Goal: Transaction & Acquisition: Book appointment/travel/reservation

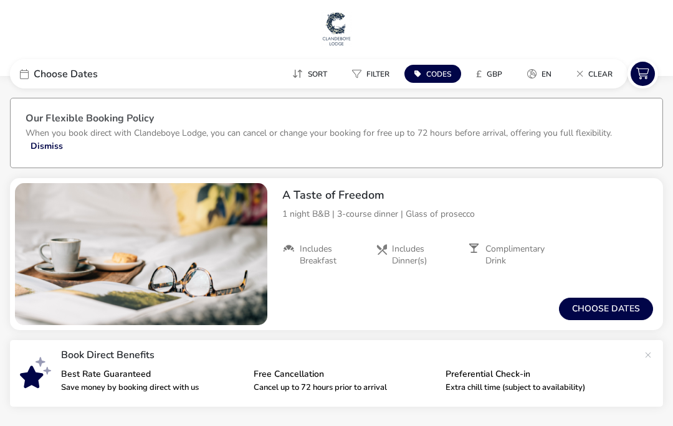
click at [602, 309] on button "Choose dates" at bounding box center [606, 309] width 94 height 22
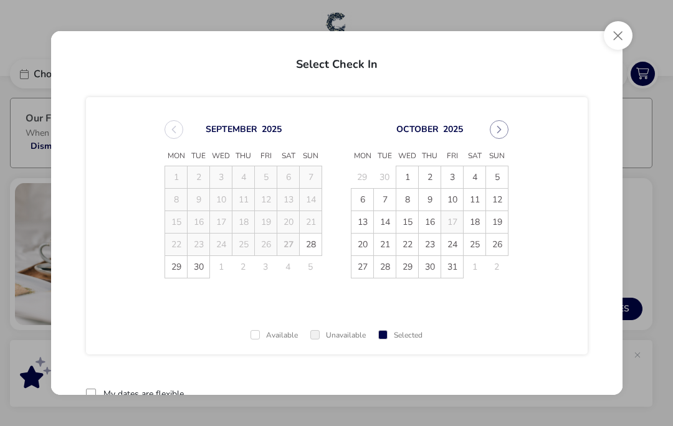
click at [456, 244] on span "24" at bounding box center [452, 245] width 22 height 22
click at [475, 243] on span "25" at bounding box center [475, 245] width 22 height 22
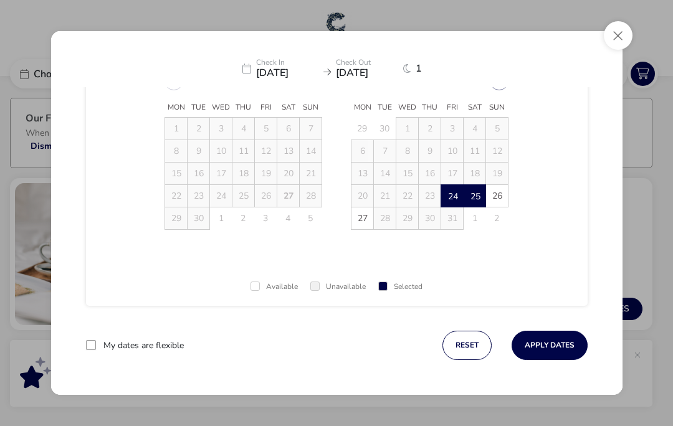
scroll to position [49, 0]
click at [547, 343] on button "Apply Dates" at bounding box center [549, 345] width 76 height 29
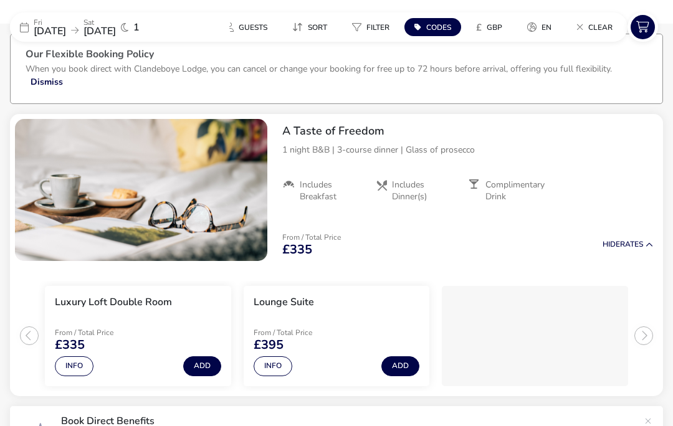
scroll to position [113, 0]
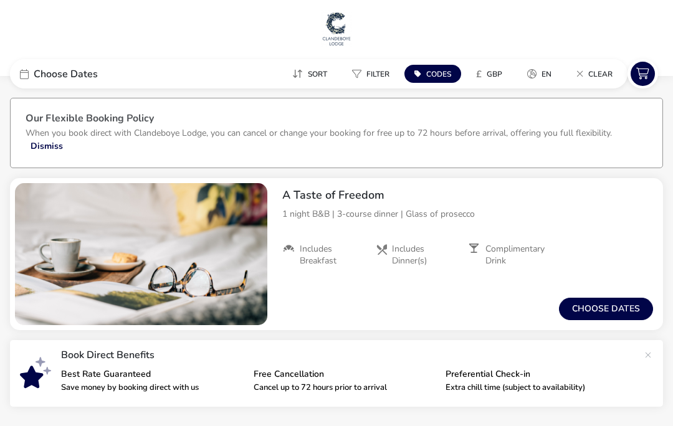
click at [603, 303] on button "Choose dates" at bounding box center [606, 309] width 94 height 22
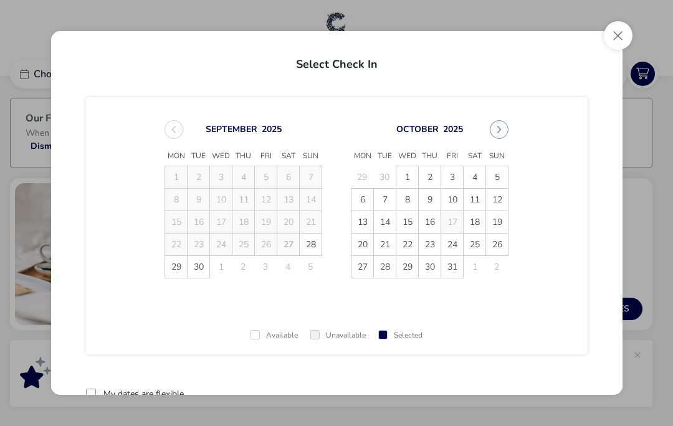
click at [453, 199] on span "10" at bounding box center [452, 200] width 22 height 22
click at [480, 199] on span "11" at bounding box center [474, 200] width 22 height 22
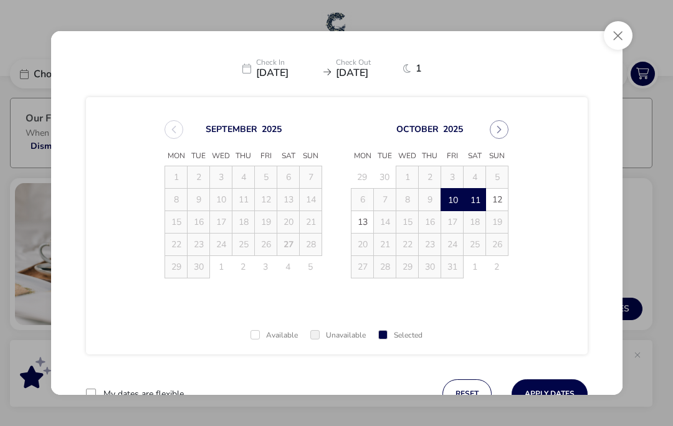
click at [554, 383] on button "Apply Dates" at bounding box center [549, 393] width 76 height 29
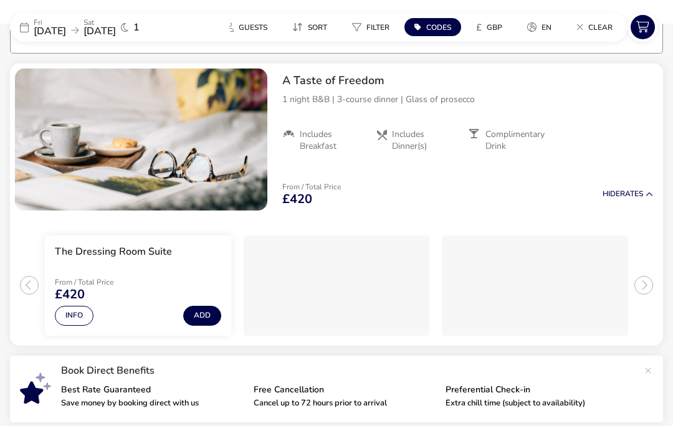
scroll to position [115, 0]
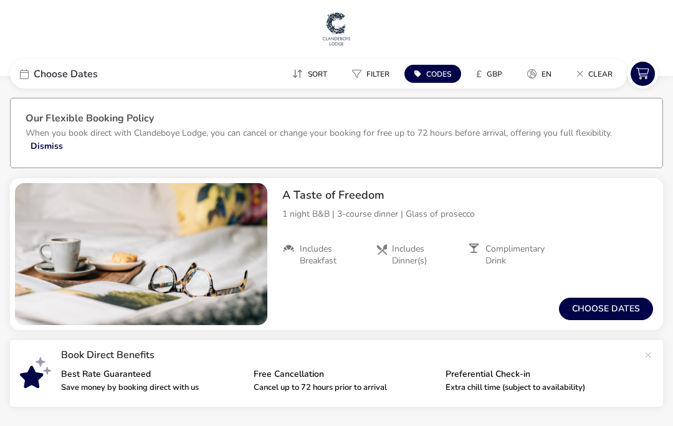
click at [603, 303] on button "Choose dates" at bounding box center [606, 309] width 94 height 22
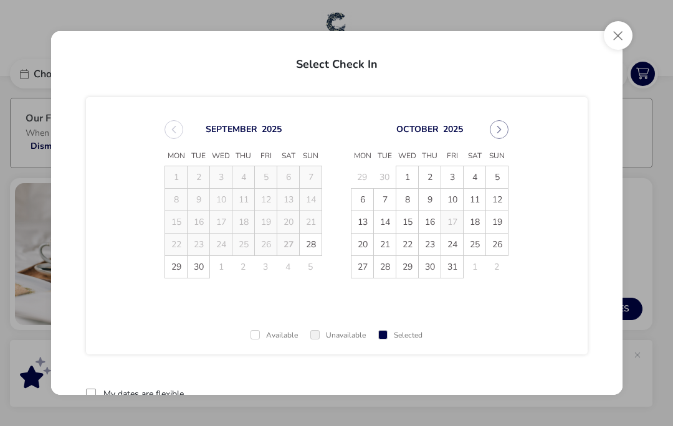
click at [453, 268] on span "31" at bounding box center [452, 267] width 22 height 22
click at [478, 267] on td "1" at bounding box center [474, 267] width 22 height 22
click at [504, 129] on button "Next Month" at bounding box center [499, 129] width 19 height 19
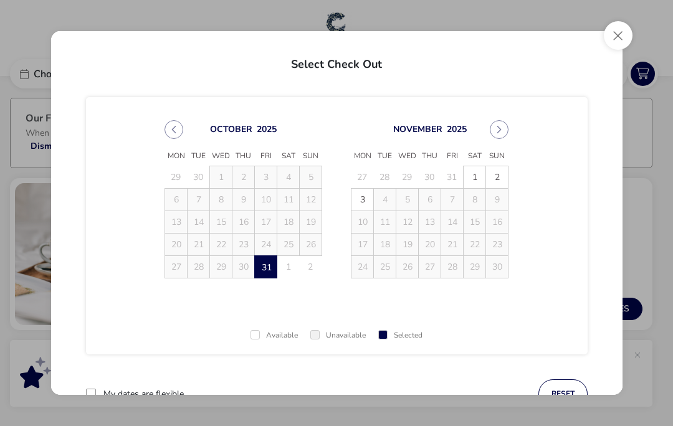
click at [491, 179] on span "2" at bounding box center [497, 177] width 22 height 22
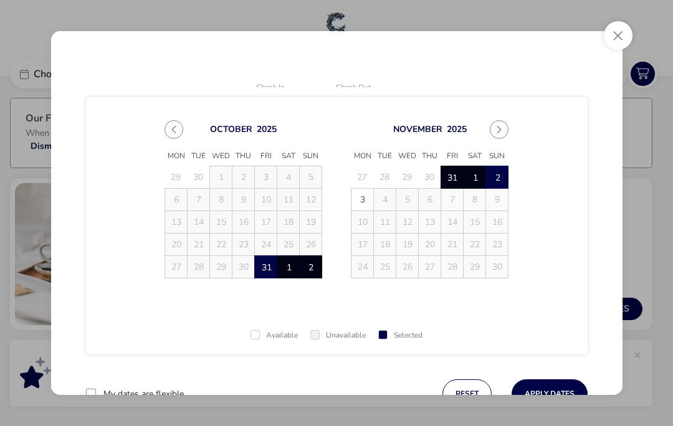
click at [474, 176] on span "1" at bounding box center [475, 178] width 22 height 22
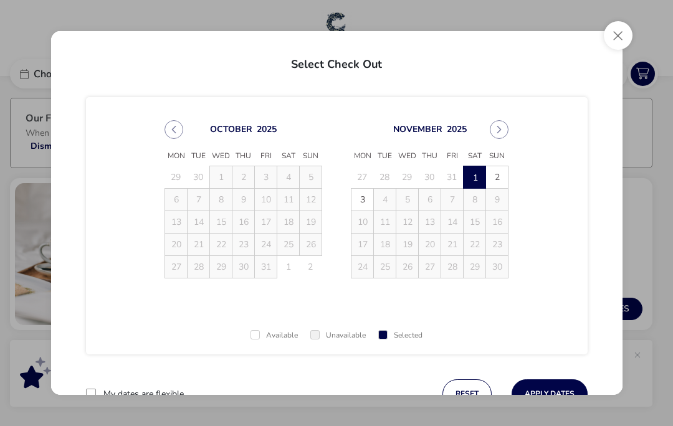
click at [265, 265] on td "31" at bounding box center [266, 267] width 22 height 22
click at [171, 123] on button "Previous Month" at bounding box center [173, 129] width 19 height 19
click at [494, 126] on icon "Next Month" at bounding box center [498, 129] width 9 height 9
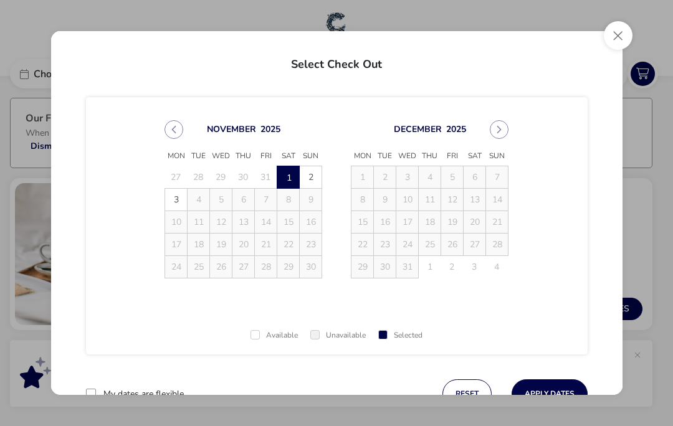
click at [551, 384] on button "Apply Dates" at bounding box center [549, 393] width 76 height 29
